Goal: Task Accomplishment & Management: Use online tool/utility

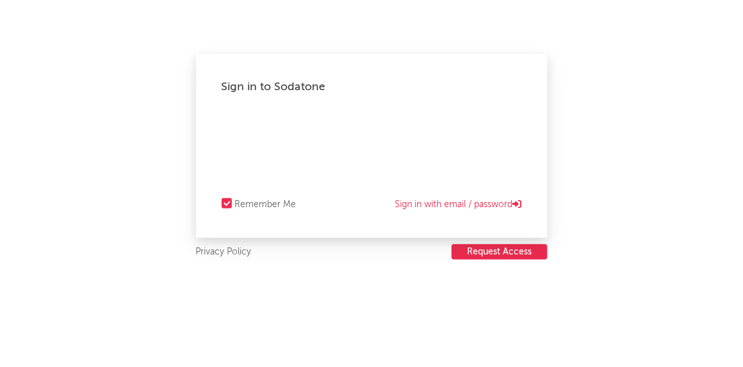
select select "recorded_music"
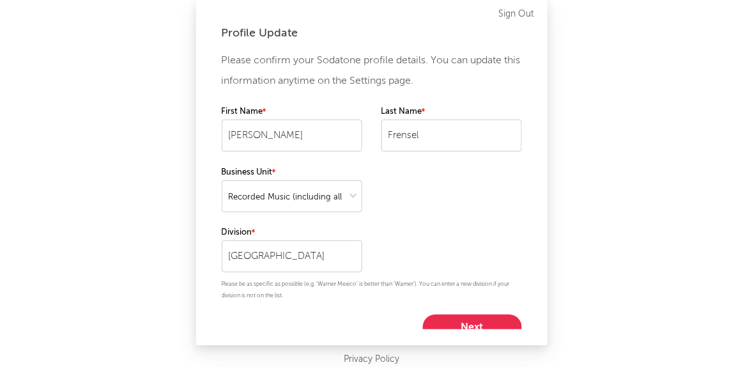
click at [462, 323] on button "Next" at bounding box center [472, 327] width 99 height 26
select select "marketing"
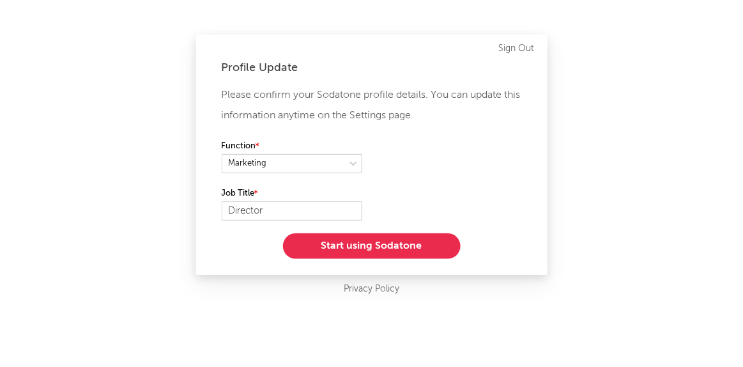
click at [423, 245] on button "Start using Sodatone" at bounding box center [372, 246] width 178 height 26
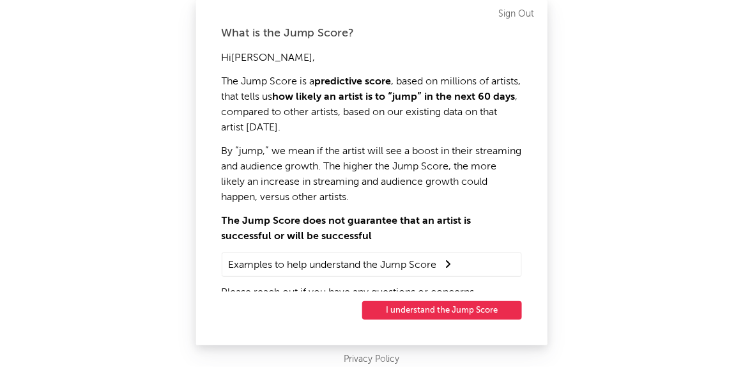
click at [446, 310] on button "I understand the Jump Score" at bounding box center [442, 310] width 160 height 19
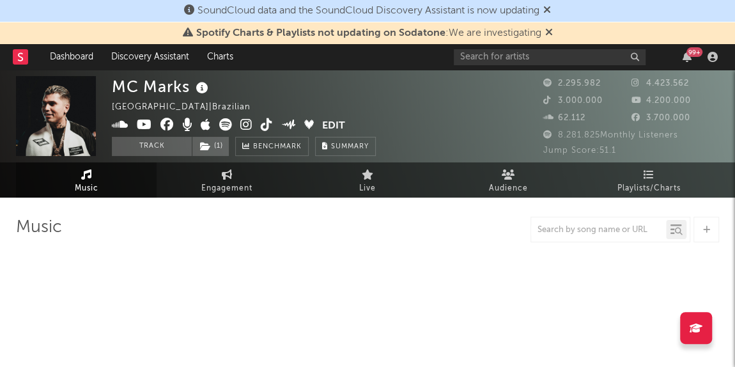
click at [551, 8] on icon at bounding box center [547, 9] width 8 height 10
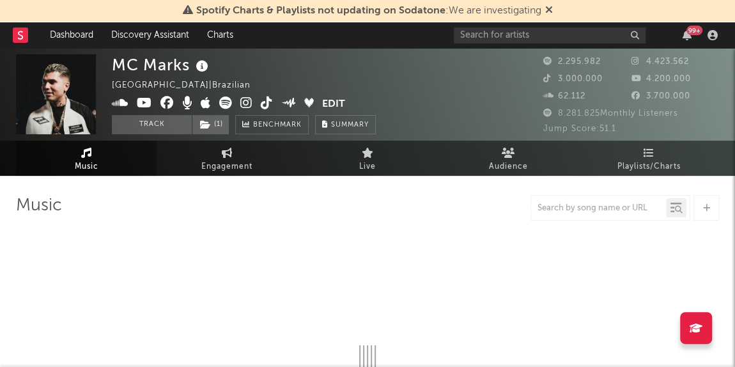
click at [549, 8] on icon at bounding box center [549, 9] width 8 height 10
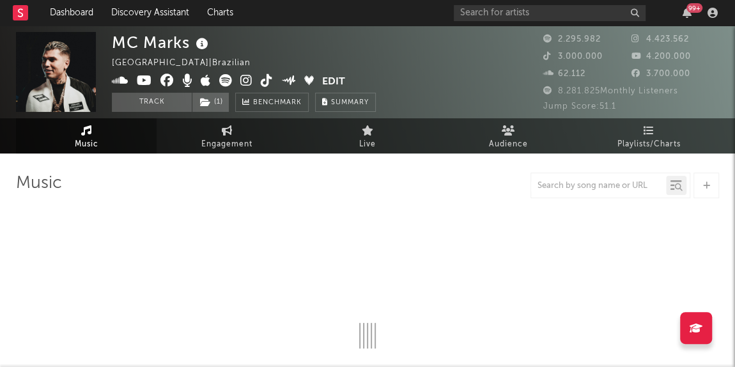
select select "6m"
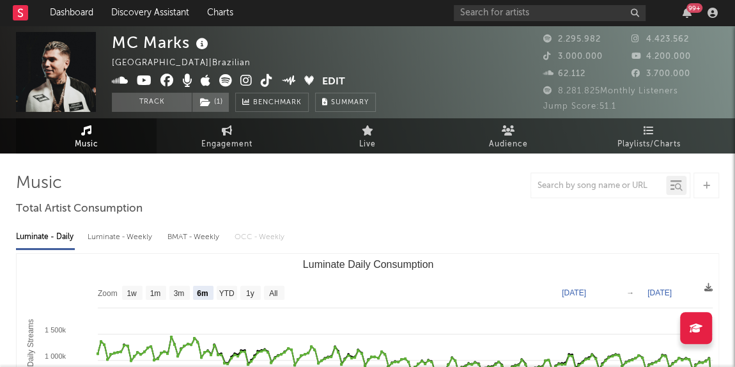
click at [679, 220] on div "Luminate - Daily Luminate - Weekly BMAT - Weekly OCC - Weekly Zoom 1w 1m 3m 6m …" at bounding box center [367, 366] width 703 height 293
